Goal: Transaction & Acquisition: Download file/media

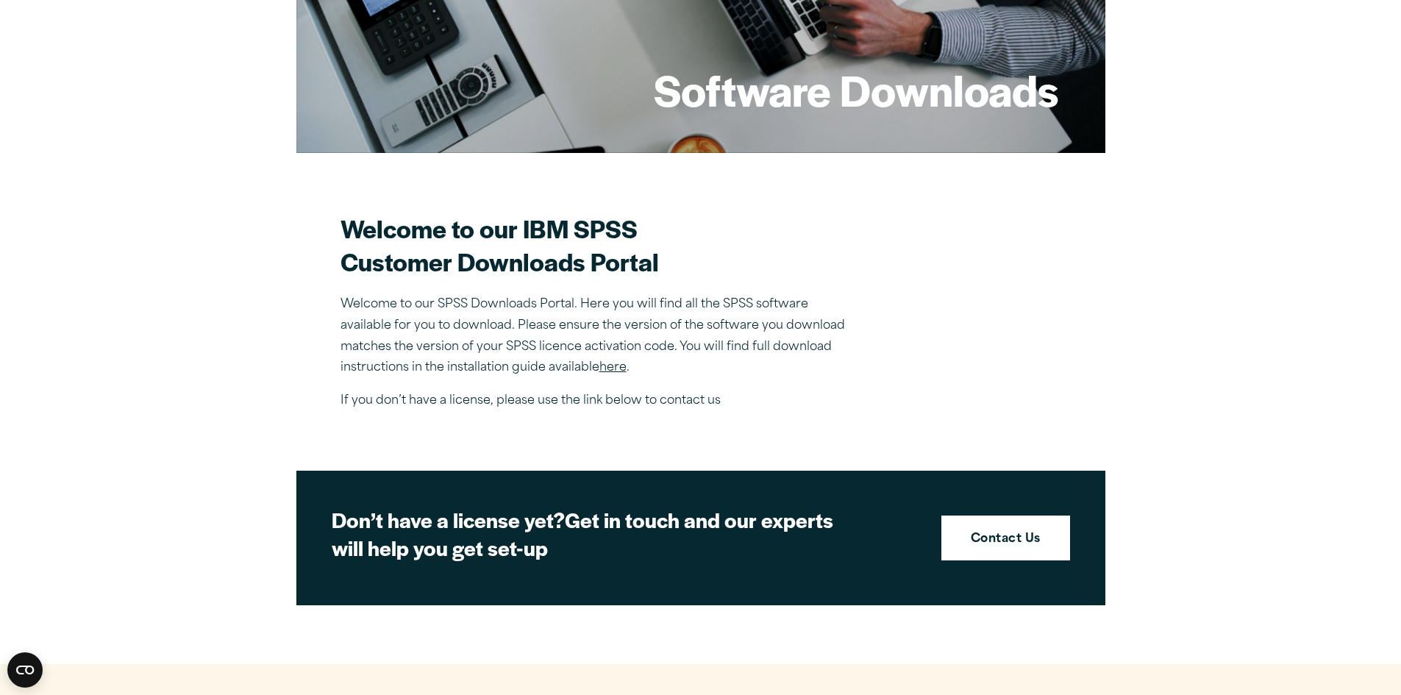
scroll to position [254, 0]
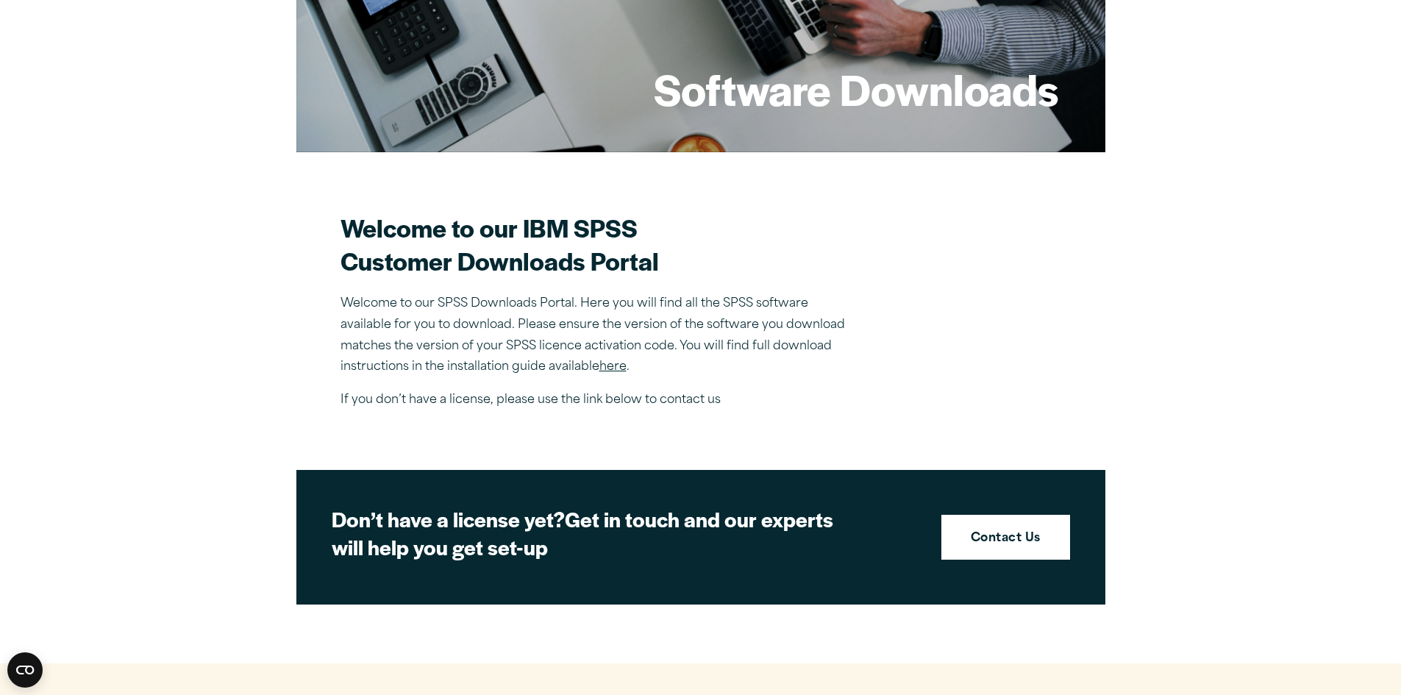
click at [610, 367] on link "here" at bounding box center [612, 367] width 27 height 12
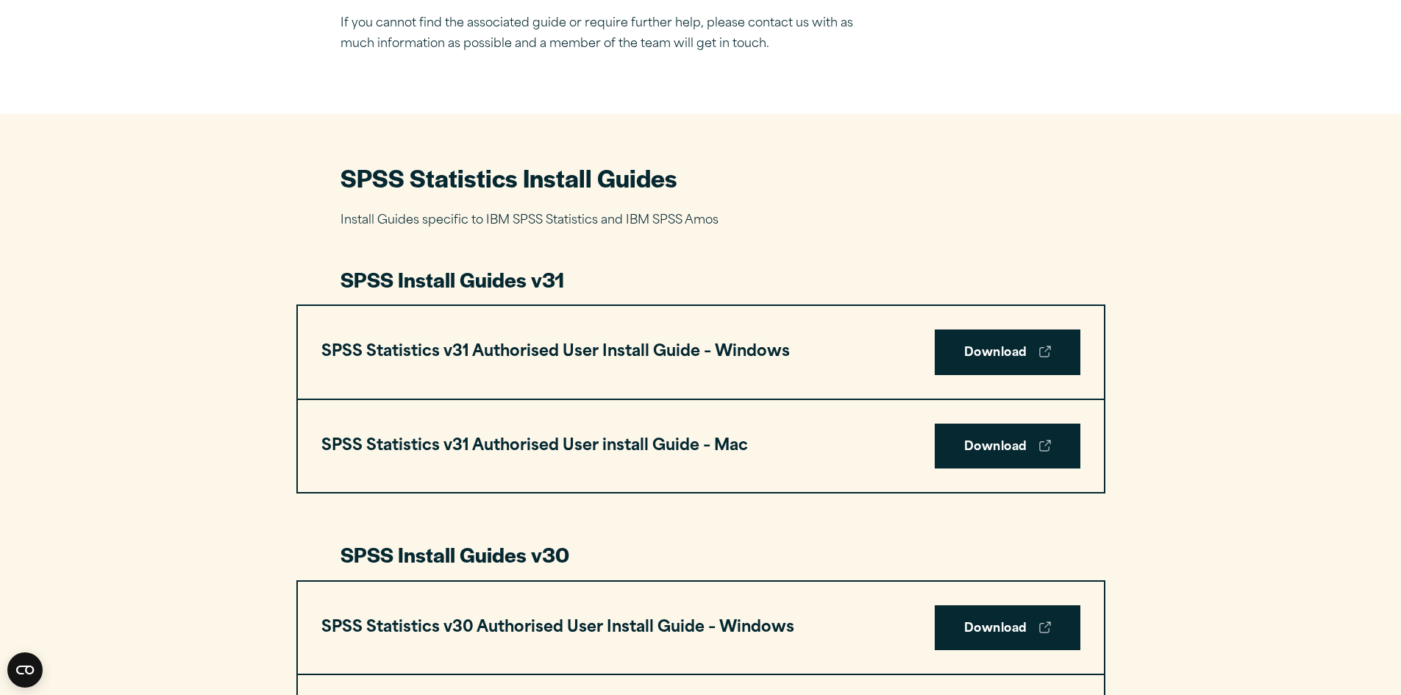
scroll to position [806, 0]
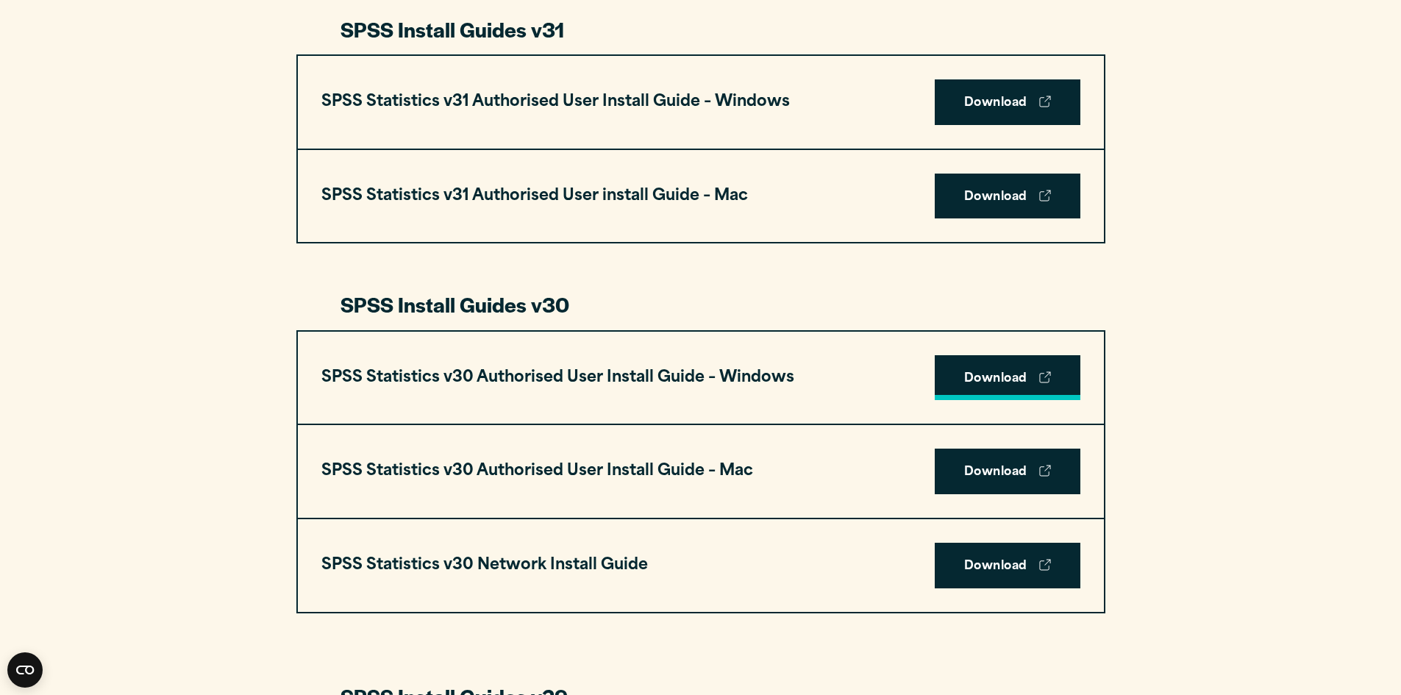
click at [995, 376] on link "Download" at bounding box center [1007, 378] width 146 height 46
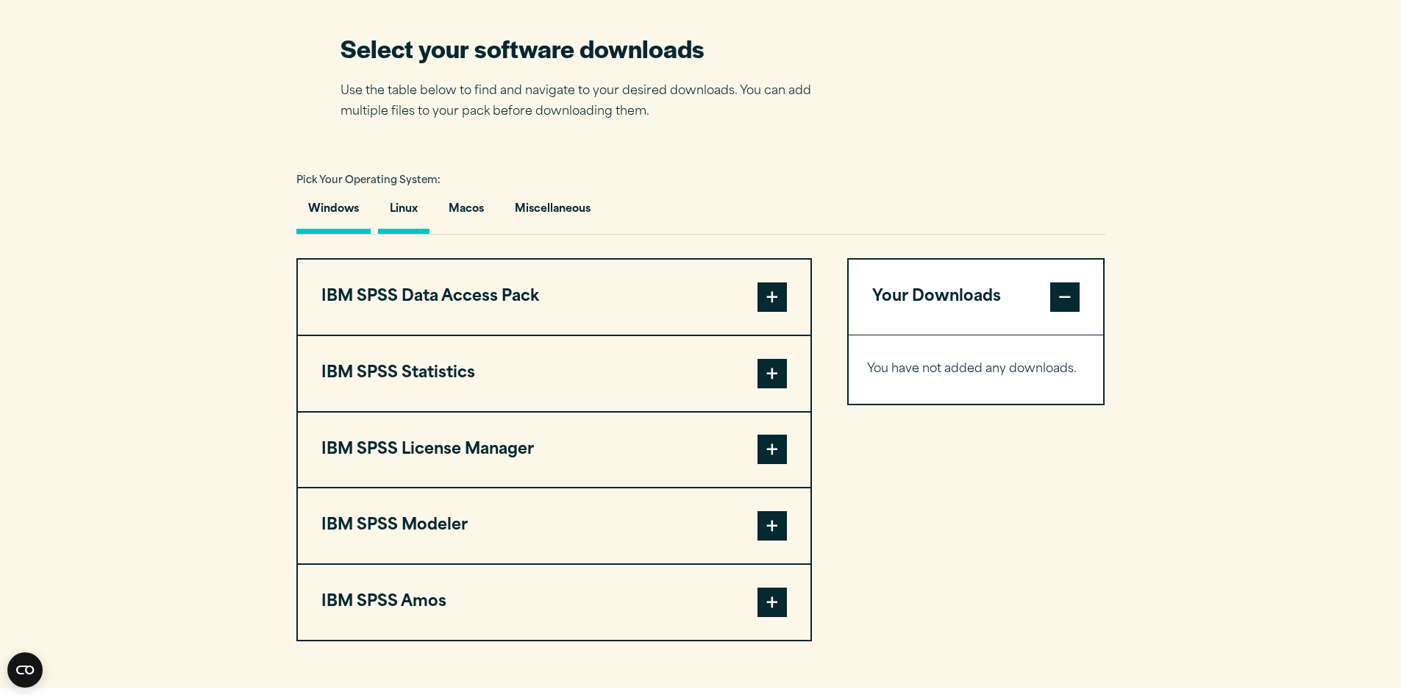
scroll to position [944, 0]
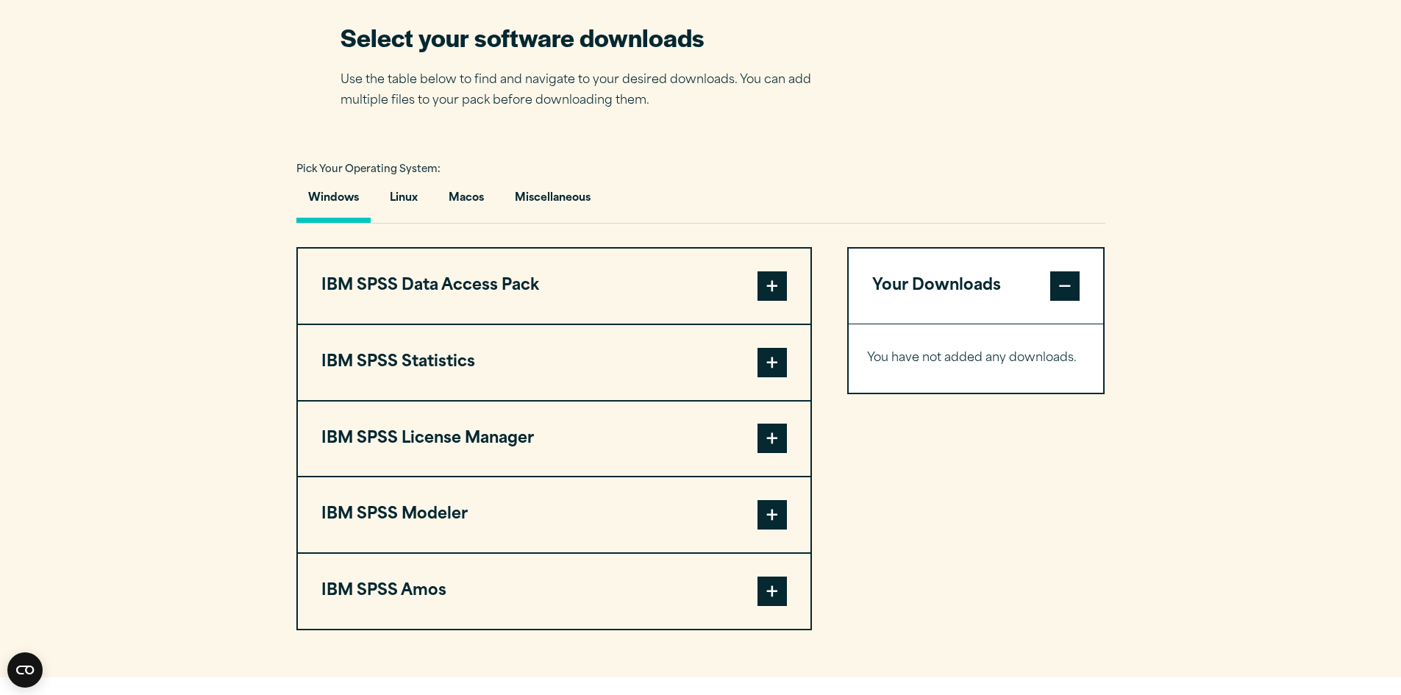
click at [775, 374] on span at bounding box center [771, 362] width 29 height 29
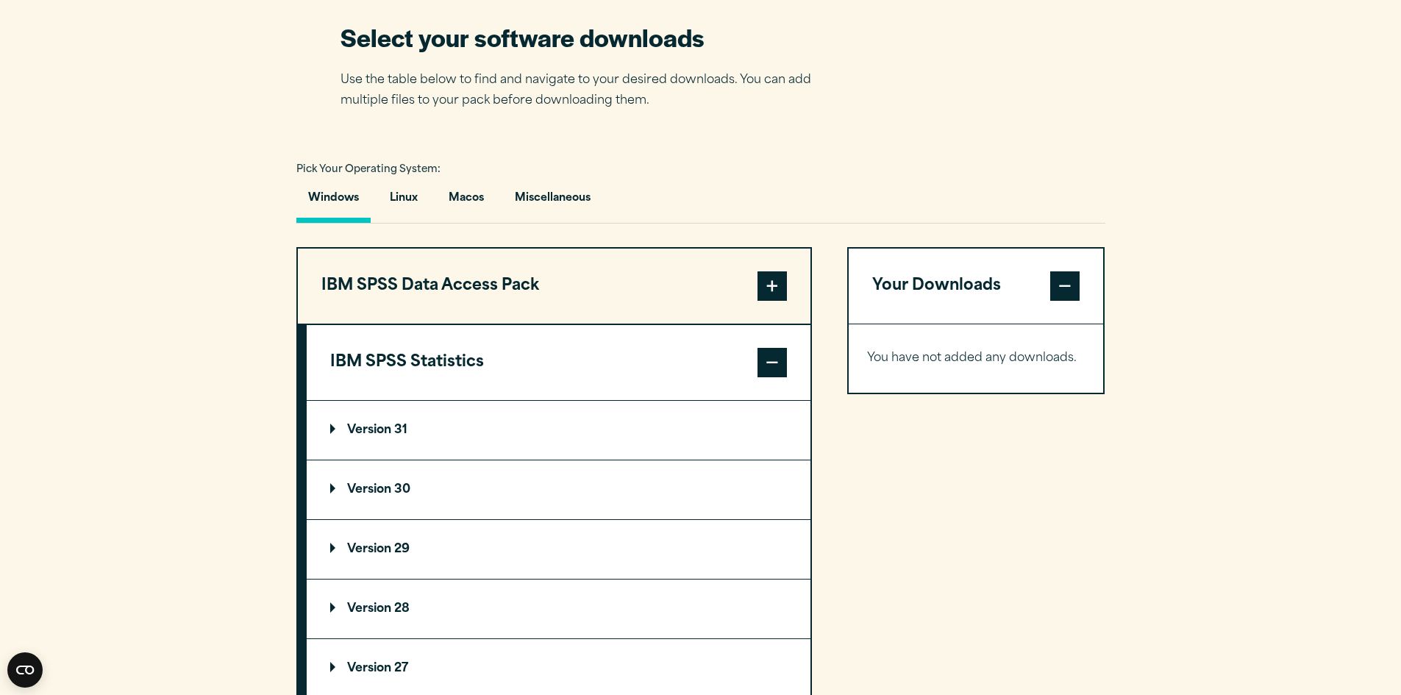
click at [444, 487] on summary "Version 30" at bounding box center [559, 489] width 504 height 59
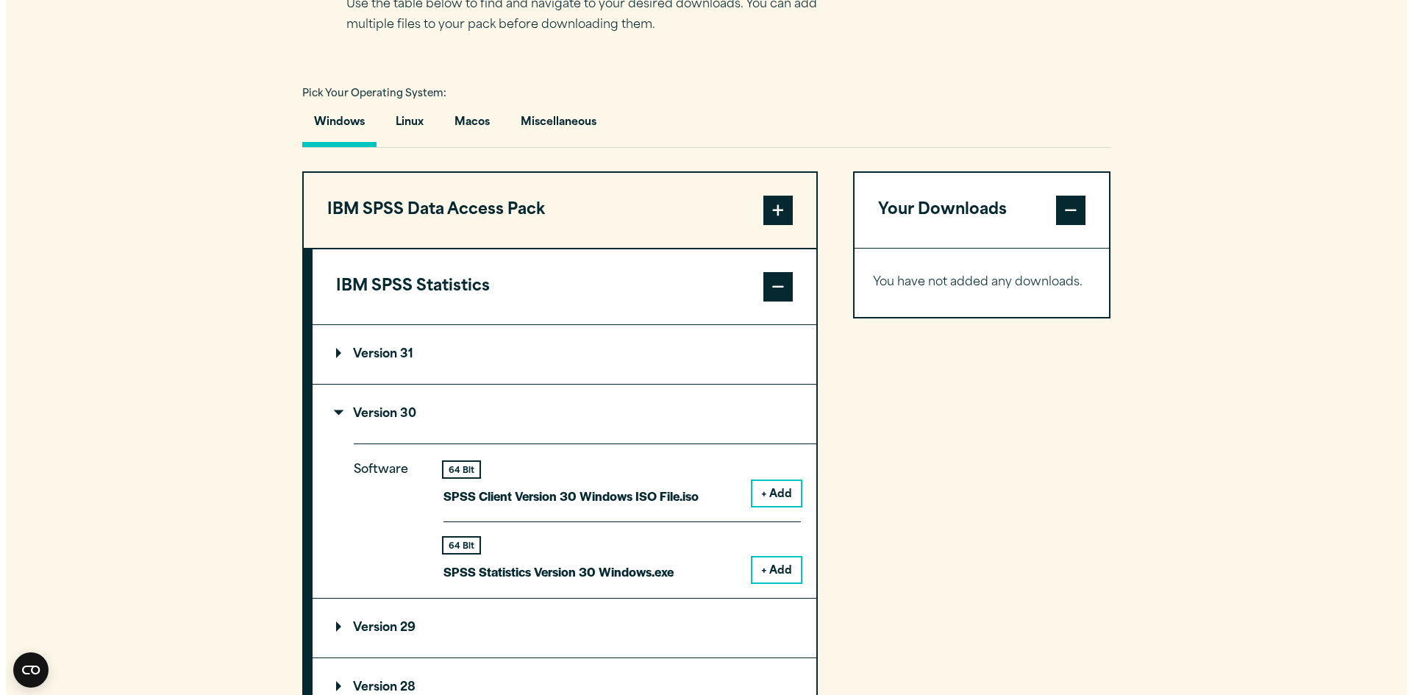
scroll to position [1043, 0]
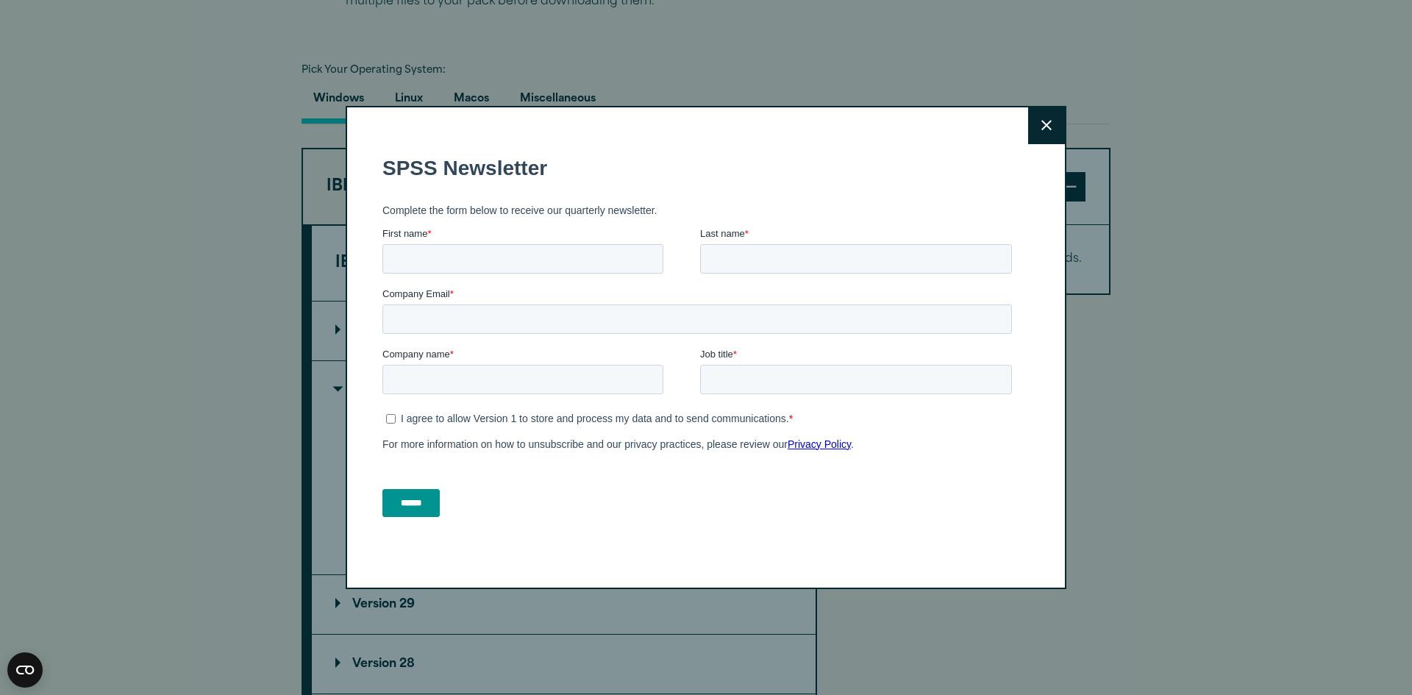
click at [1031, 125] on button "Close" at bounding box center [1046, 125] width 37 height 37
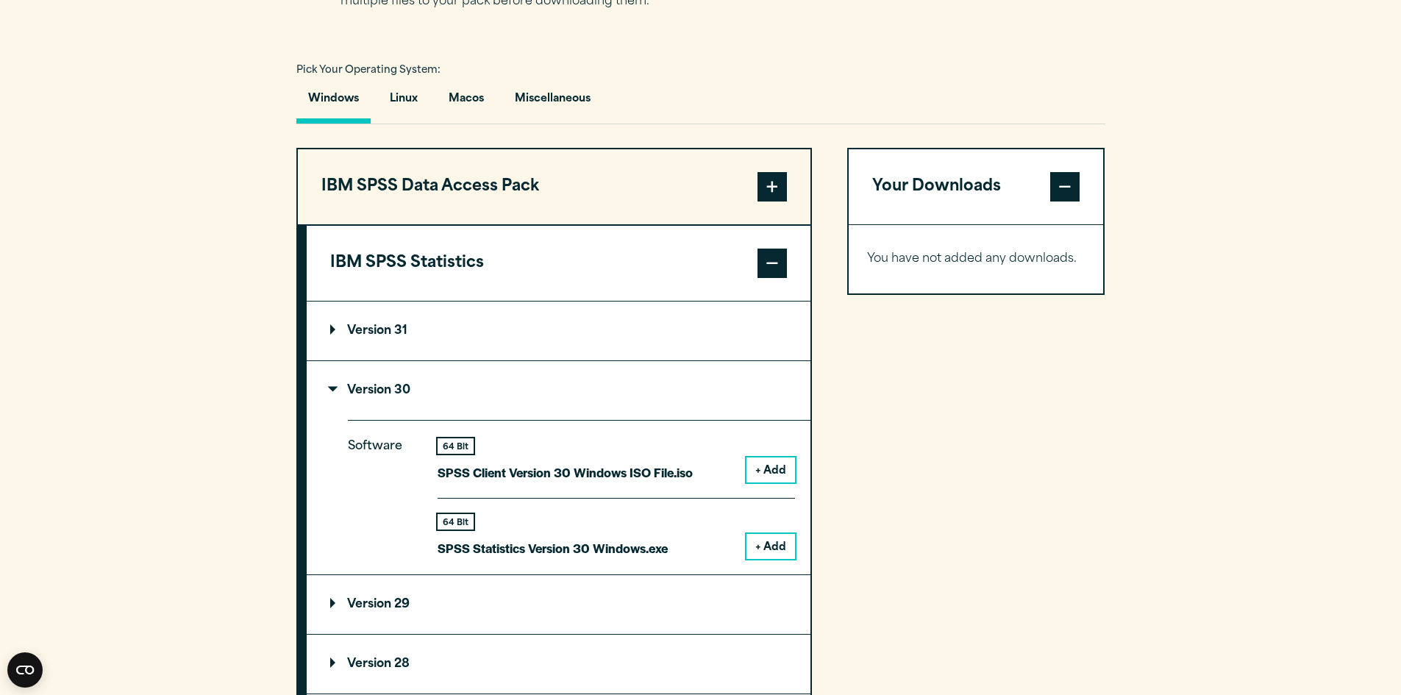
click at [772, 551] on button "+ Add" at bounding box center [770, 546] width 49 height 25
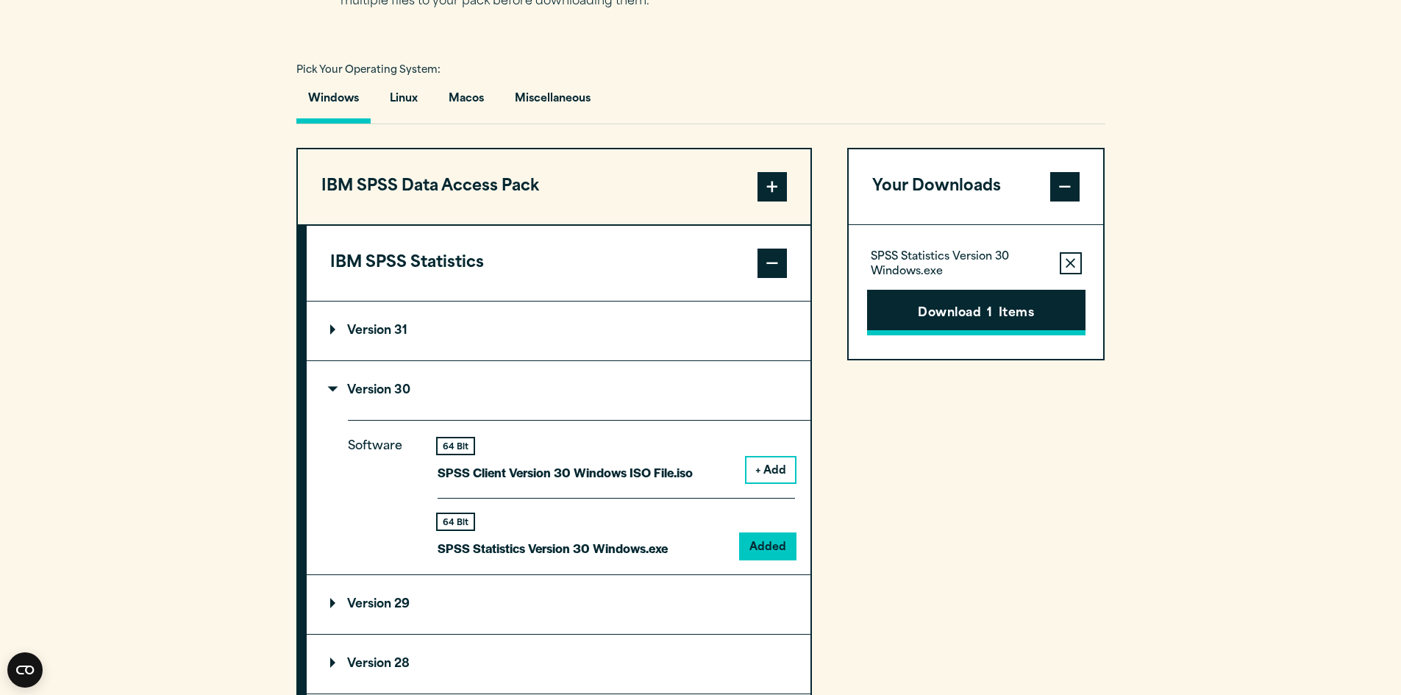
click at [980, 295] on button "Download 1 Items" at bounding box center [976, 313] width 218 height 46
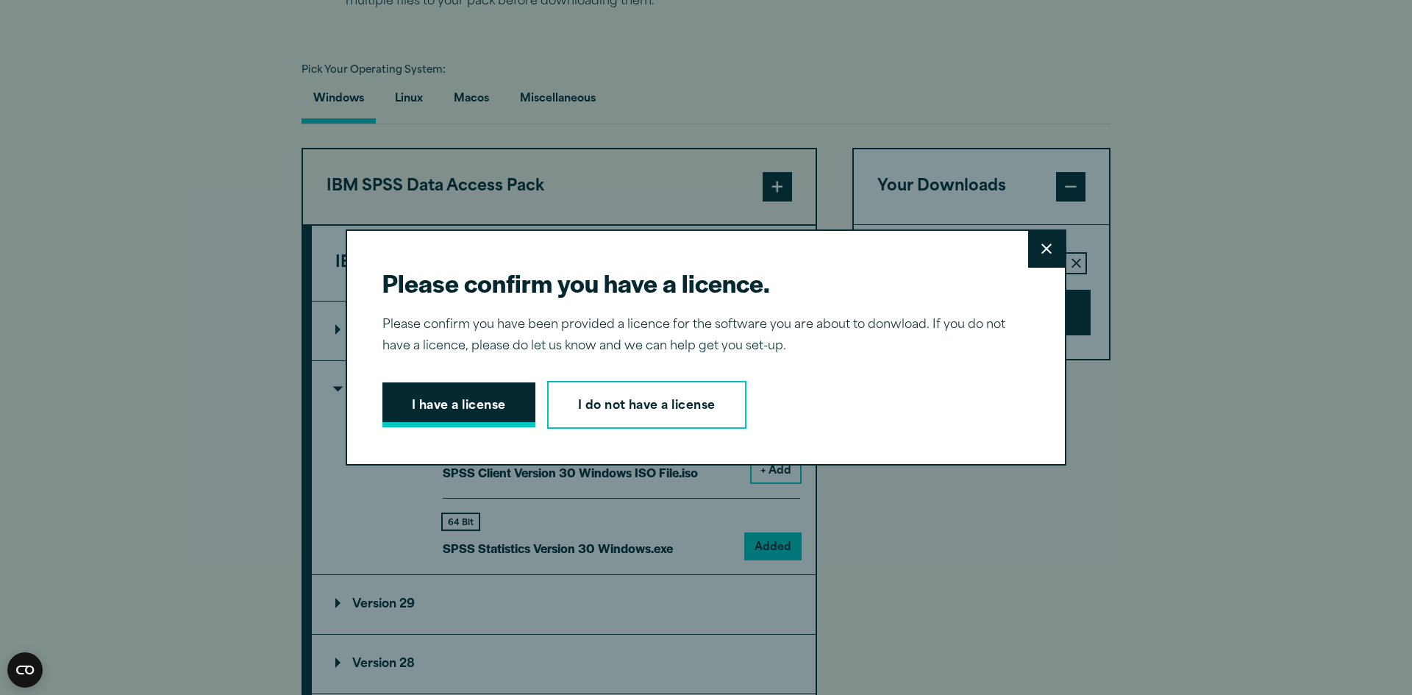
click at [474, 398] on button "I have a license" at bounding box center [458, 405] width 153 height 46
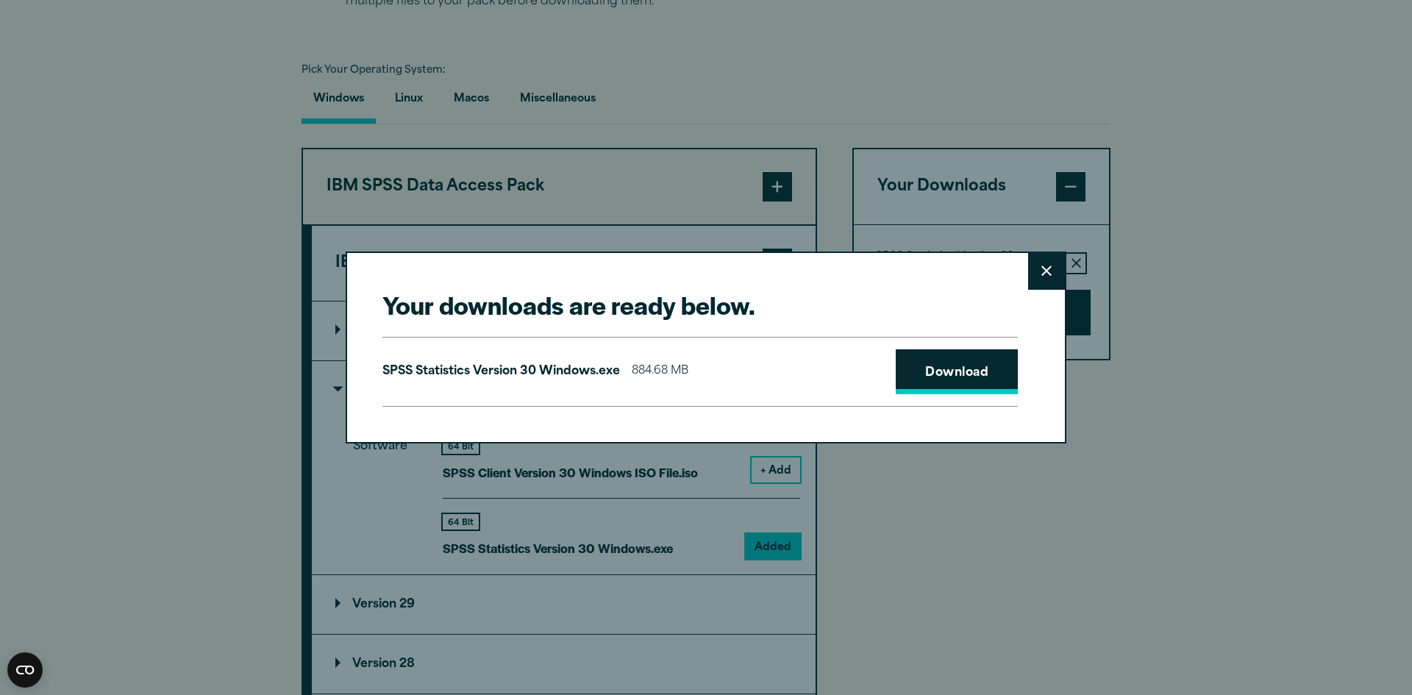
click at [955, 387] on link "Download" at bounding box center [956, 372] width 122 height 46
